Goal: Task Accomplishment & Management: Manage account settings

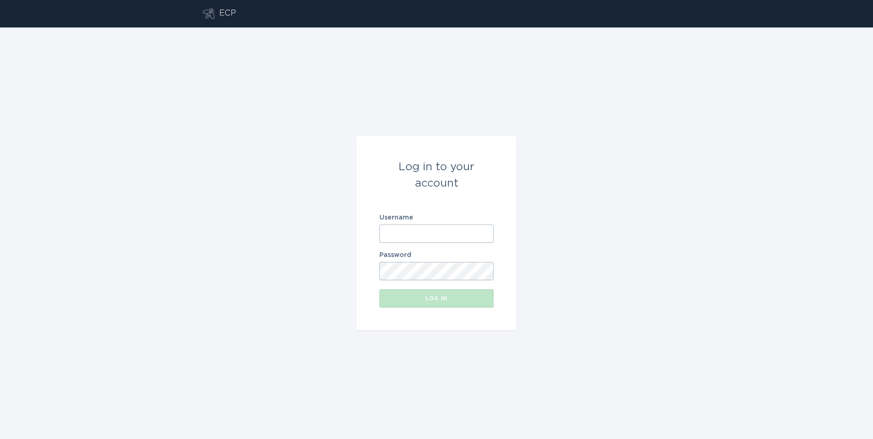
type input "[EMAIL_ADDRESS][DOMAIN_NAME]"
click at [418, 304] on button "Log in" at bounding box center [436, 298] width 114 height 18
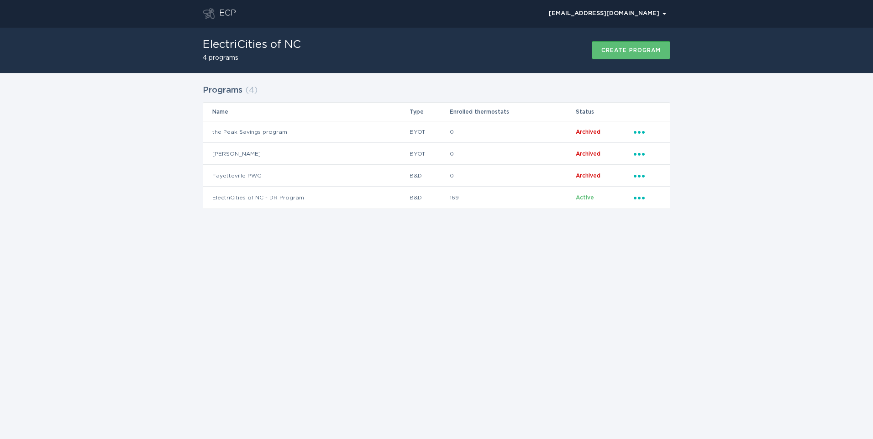
click at [378, 248] on div "ECP [EMAIL_ADDRESS][DOMAIN_NAME] Chevron ElectriCities of NC 4 programs Create …" at bounding box center [436, 219] width 873 height 439
click at [638, 197] on icon "Ellipsis" at bounding box center [639, 197] width 13 height 8
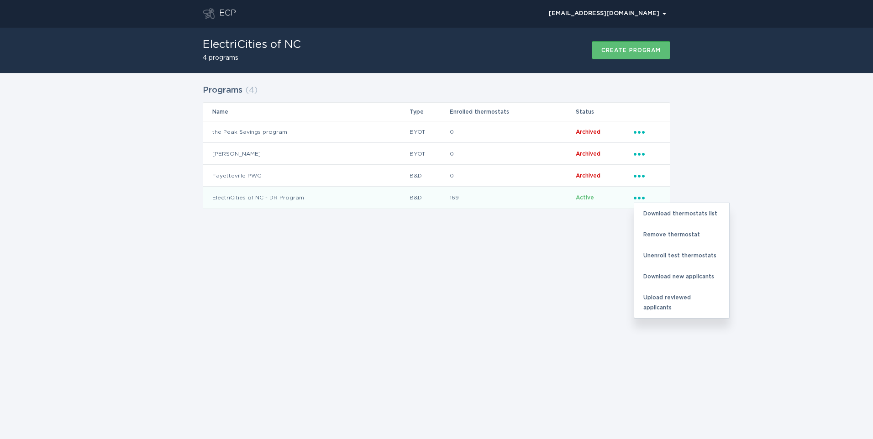
click at [367, 274] on div "ECP [EMAIL_ADDRESS][DOMAIN_NAME] Chevron ElectriCities of NC 4 programs Create …" at bounding box center [436, 219] width 873 height 439
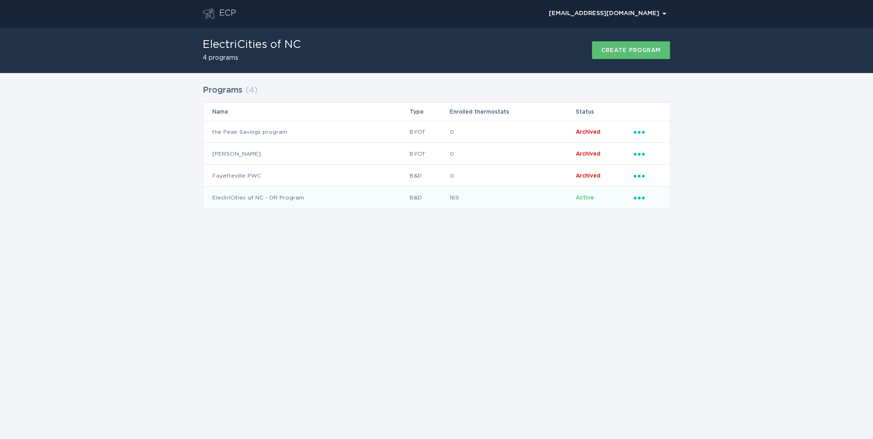
click at [288, 199] on td "ElectriCities of NC - DR Program" at bounding box center [306, 198] width 206 height 22
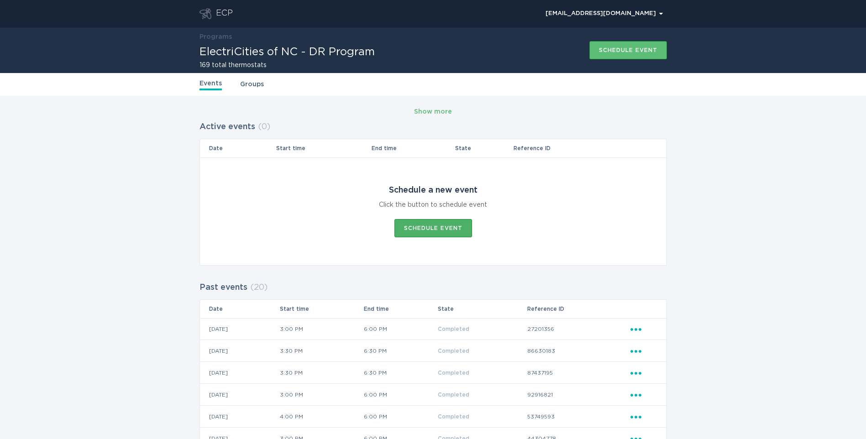
click at [424, 225] on div "Schedule event" at bounding box center [433, 227] width 58 height 5
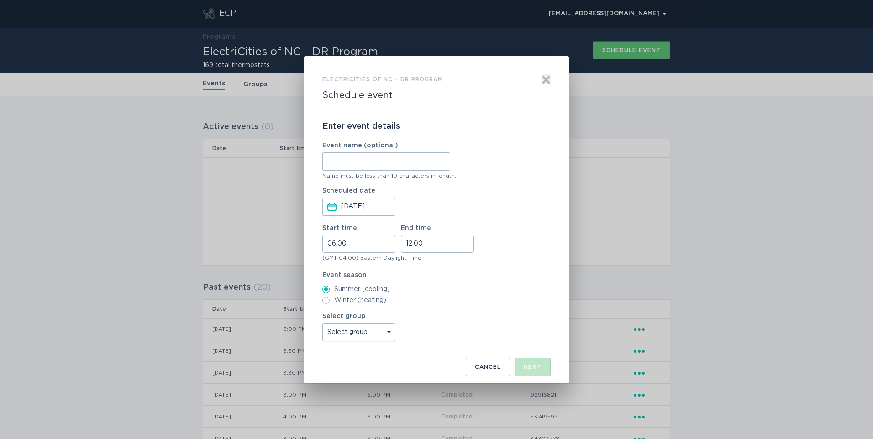
click at [353, 164] on input "Event name (optional)" at bounding box center [386, 161] width 128 height 18
type input "[DATE]"
click at [366, 243] on input "06:00" at bounding box center [358, 244] width 73 height 18
drag, startPoint x: 434, startPoint y: 60, endPoint x: 397, endPoint y: 18, distance: 55.6
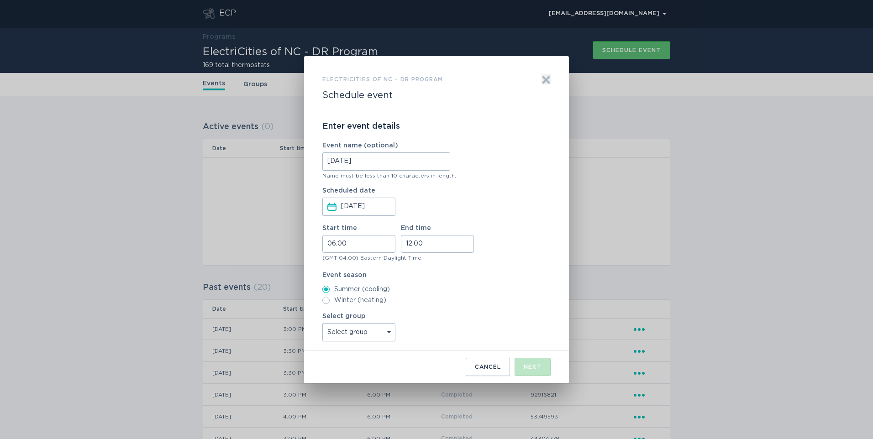
click at [397, 18] on div "ElectriCities of NC - DR Program Schedule event Exit Enter event details Event …" at bounding box center [436, 219] width 873 height 439
click at [477, 360] on button "Cancel" at bounding box center [487, 367] width 44 height 18
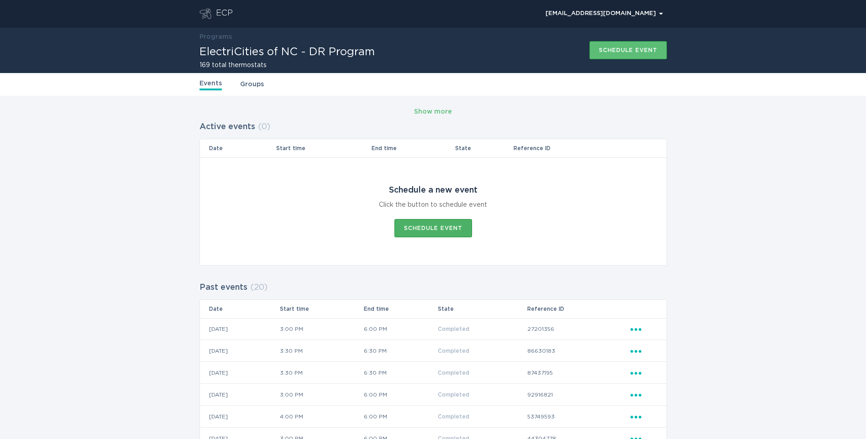
click at [425, 227] on div "Schedule event" at bounding box center [433, 227] width 58 height 5
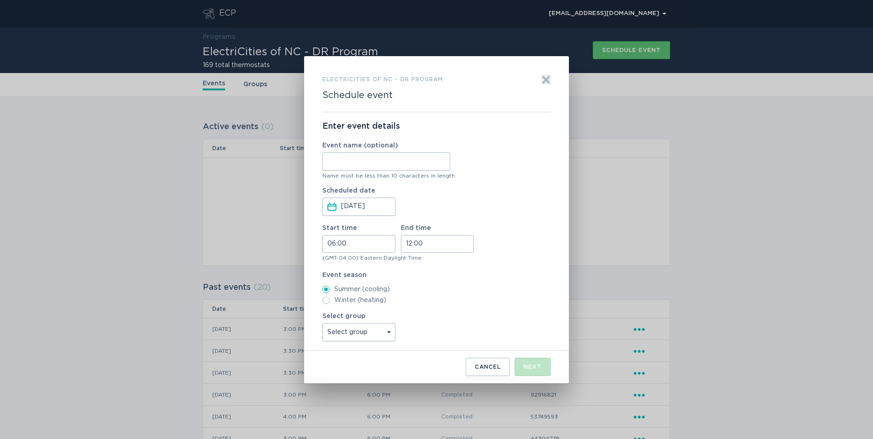
click at [389, 164] on input "Event name (optional)" at bounding box center [386, 161] width 128 height 18
type input "[DATE]"
click at [366, 244] on input "06:00" at bounding box center [358, 244] width 73 height 18
click at [334, 295] on li "15" at bounding box center [335, 296] width 25 height 11
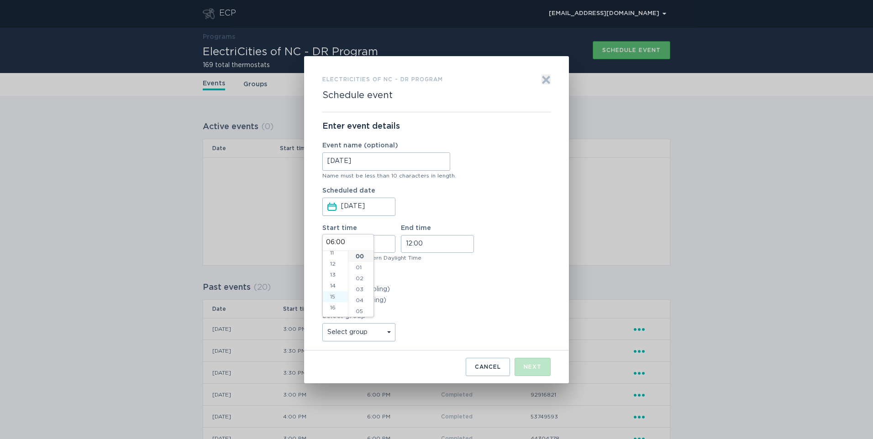
type input "15:00"
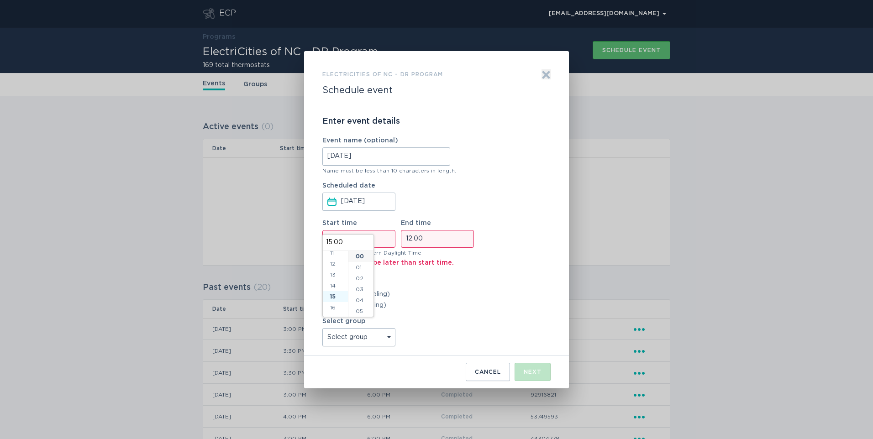
scroll to position [164, 0]
click at [440, 235] on input "12:00" at bounding box center [437, 239] width 73 height 18
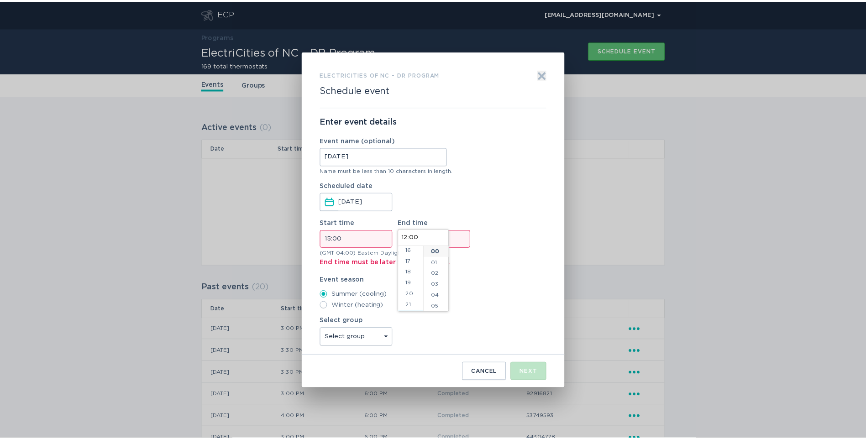
scroll to position [197, 0]
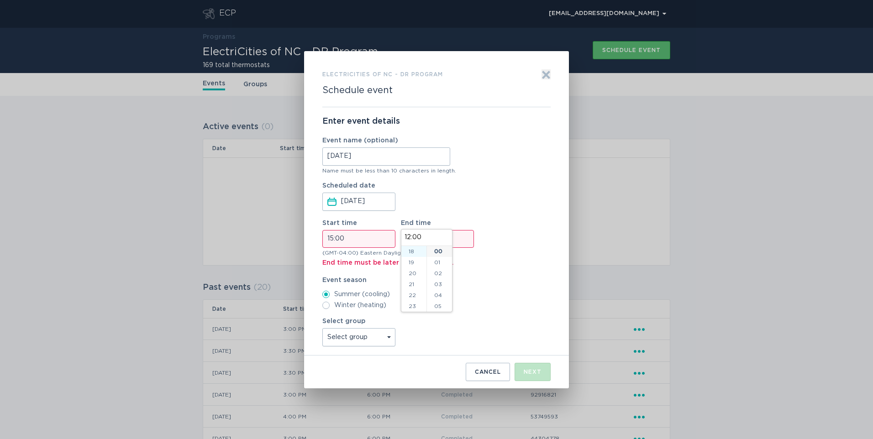
click at [413, 250] on li "18" at bounding box center [413, 251] width 25 height 11
type input "18:00"
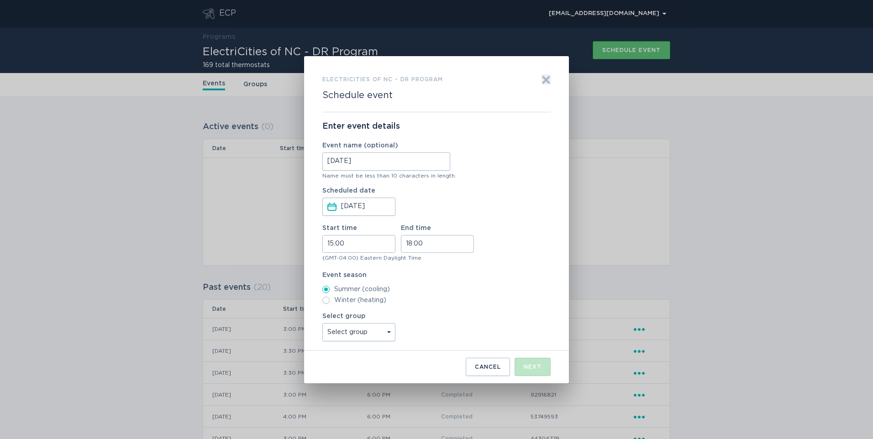
click at [478, 299] on label "Winter (heating)" at bounding box center [436, 300] width 228 height 7
click at [329, 299] on input "Winter (heating)" at bounding box center [325, 300] width 7 height 7
radio input "true"
click at [328, 288] on input "Summer (cooling)" at bounding box center [325, 289] width 7 height 7
radio input "true"
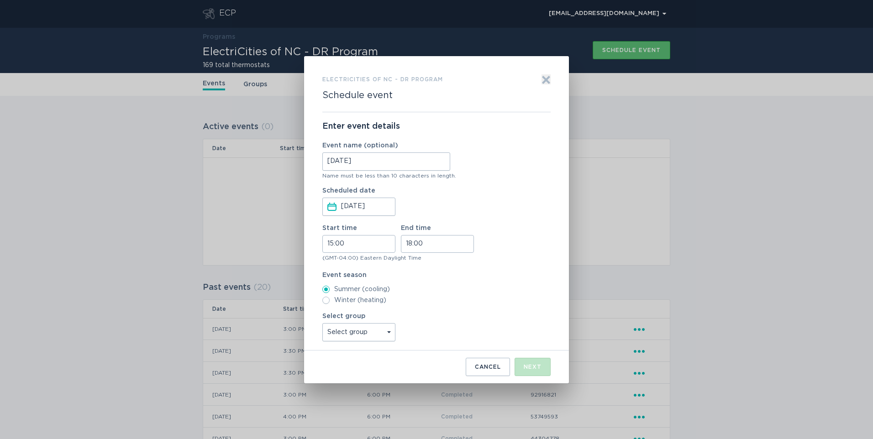
click at [365, 333] on select "Select group [GEOGRAPHIC_DATA] [GEOGRAPHIC_DATA] [GEOGRAPHIC_DATA] [GEOGRAPHIC_…" at bounding box center [358, 332] width 73 height 18
select select "3d4c1376336f48678d79bb793ec6c5f7"
click at [322, 323] on select "Select group [GEOGRAPHIC_DATA] [GEOGRAPHIC_DATA] [GEOGRAPHIC_DATA] [GEOGRAPHIC_…" at bounding box center [358, 332] width 73 height 18
click at [540, 364] on div "Next" at bounding box center [532, 366] width 18 height 5
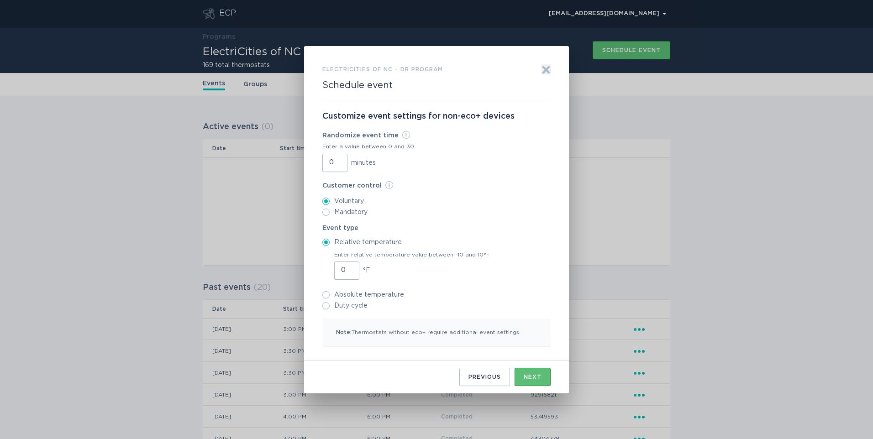
click at [326, 306] on input "Duty cycle" at bounding box center [325, 305] width 7 height 7
radio input "true"
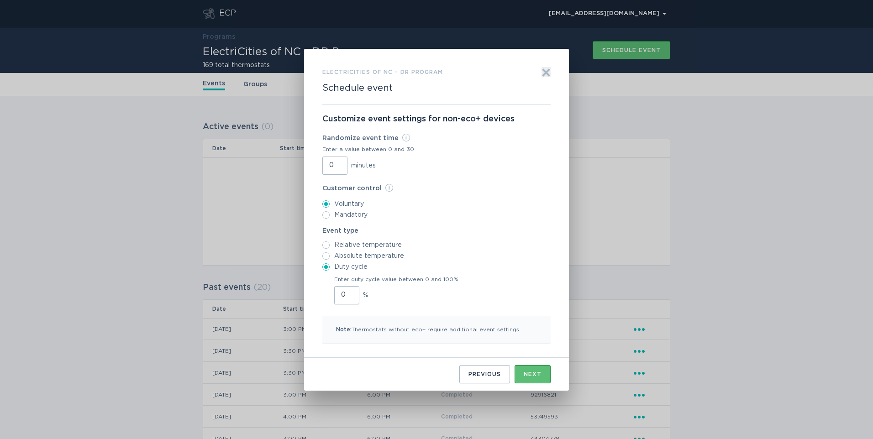
click at [341, 293] on input "0" at bounding box center [346, 295] width 25 height 18
type input "30"
click at [460, 287] on div "Enter duty cycle value between 0 and 100% 30 %" at bounding box center [436, 289] width 228 height 30
click at [535, 374] on div "Next" at bounding box center [532, 373] width 18 height 5
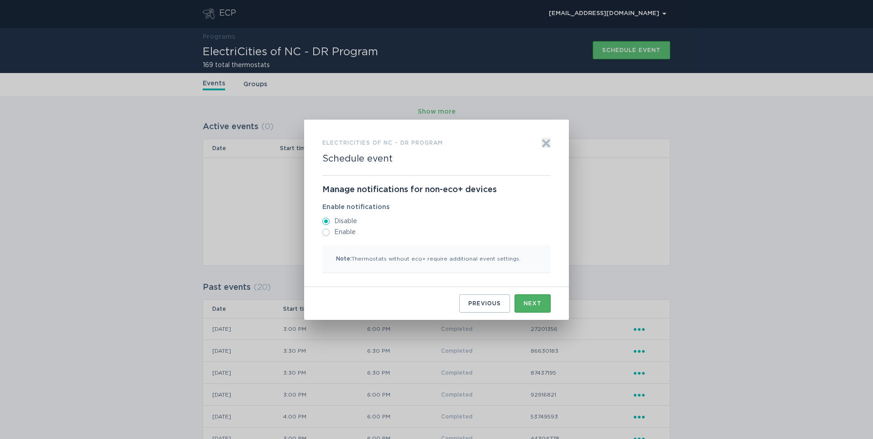
click at [536, 304] on div "Next" at bounding box center [532, 303] width 18 height 5
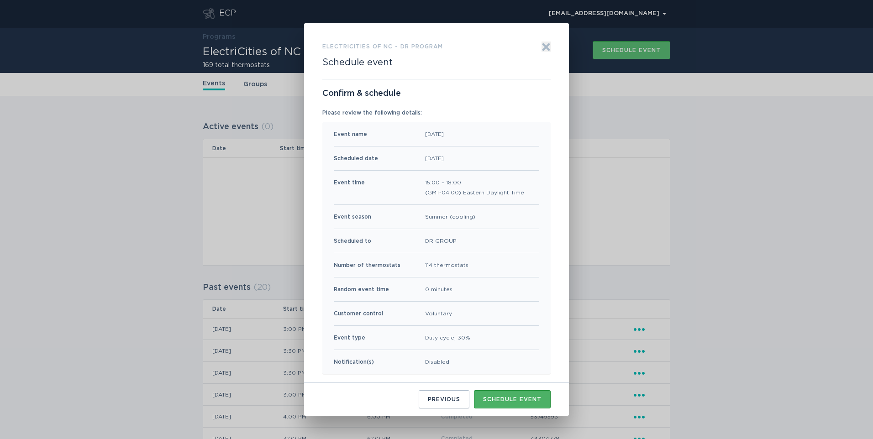
click at [523, 401] on div "Schedule event" at bounding box center [512, 399] width 58 height 5
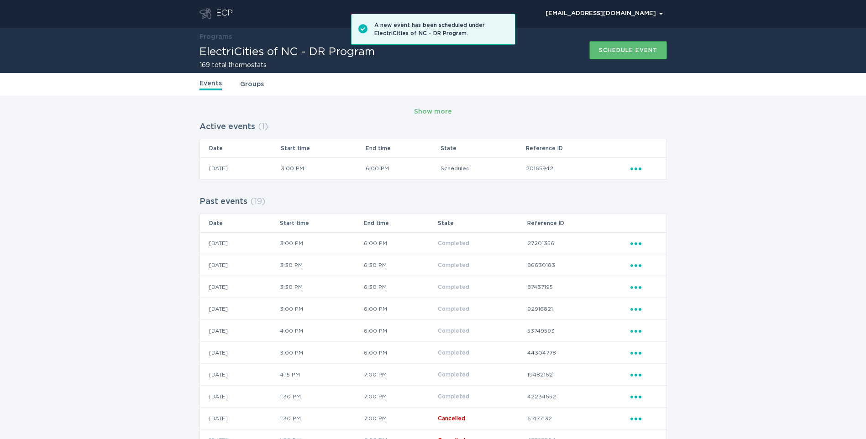
click at [127, 276] on div "Show more Active events ( 1 ) Date Start time End time State Reference ID [DATE…" at bounding box center [433, 384] width 866 height 576
